Goal: Information Seeking & Learning: Learn about a topic

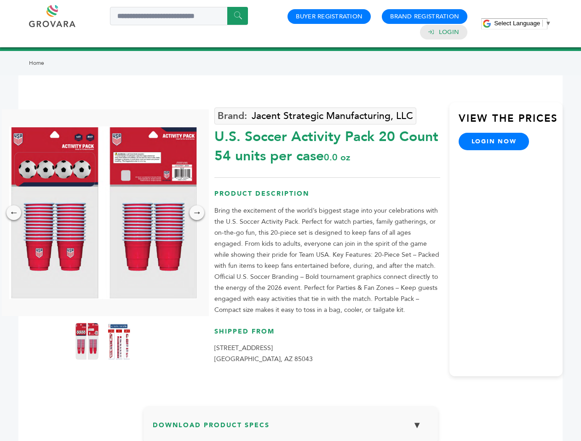
click at [522, 23] on span "Select Language" at bounding box center [517, 23] width 46 height 7
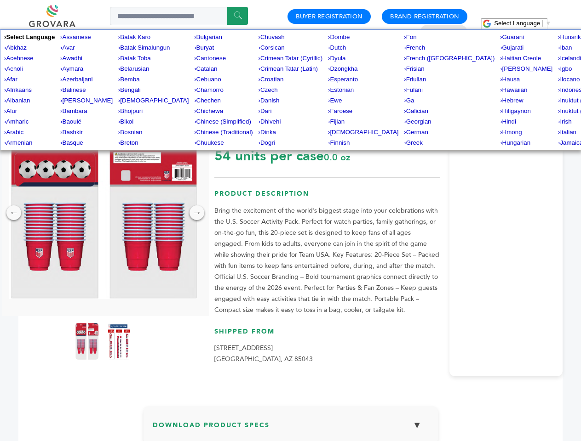
click at [103, 213] on img at bounding box center [103, 212] width 188 height 173
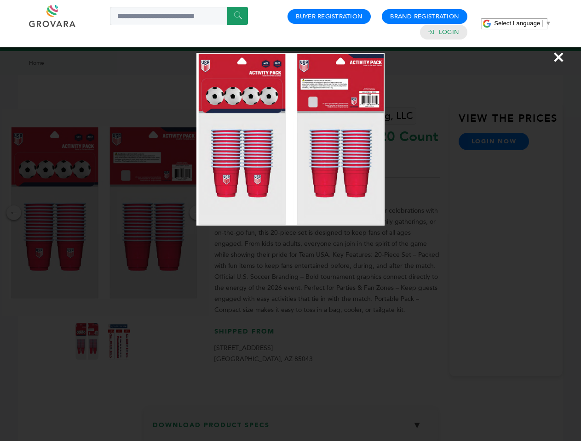
click at [14, 213] on div "×" at bounding box center [290, 220] width 581 height 441
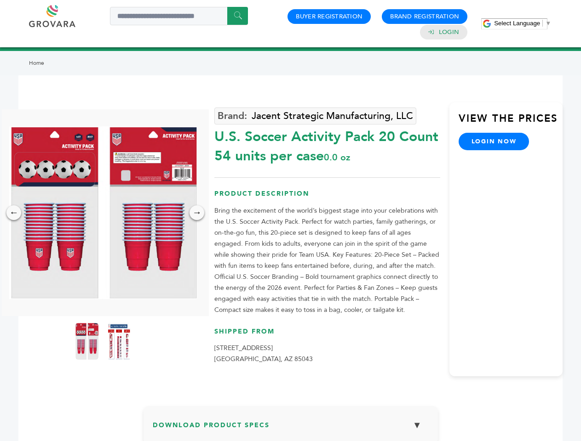
click at [197, 213] on div "→" at bounding box center [196, 212] width 15 height 15
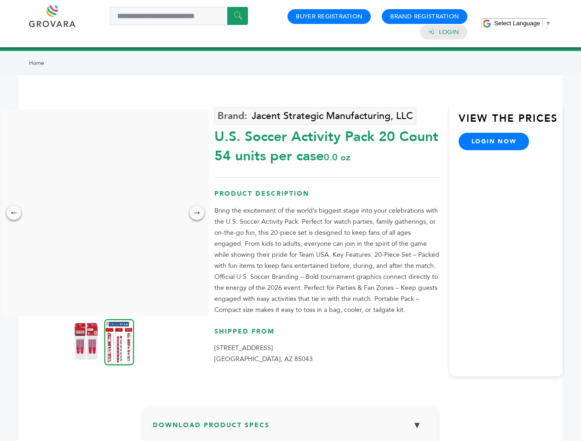
click at [87, 342] on img at bounding box center [85, 341] width 23 height 37
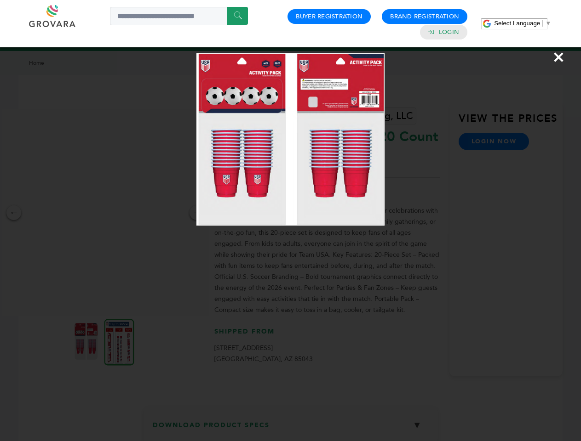
click at [119, 342] on div "×" at bounding box center [290, 220] width 581 height 441
